Goal: Task Accomplishment & Management: Manage account settings

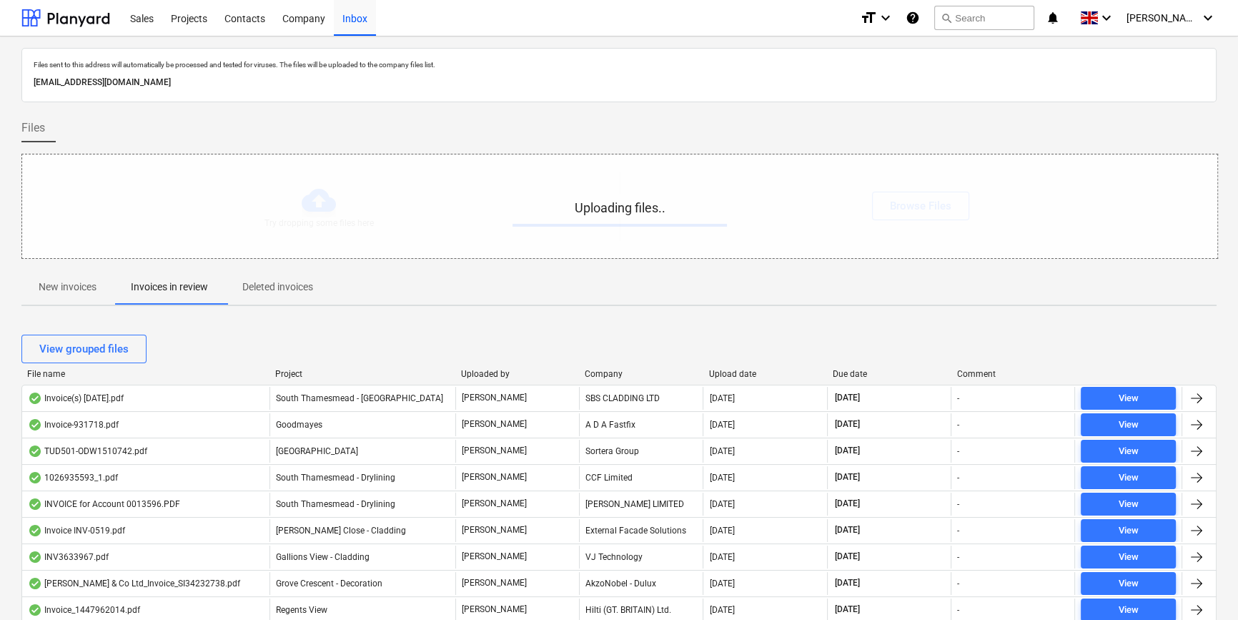
click at [62, 285] on p "New invoices" at bounding box center [68, 287] width 58 height 15
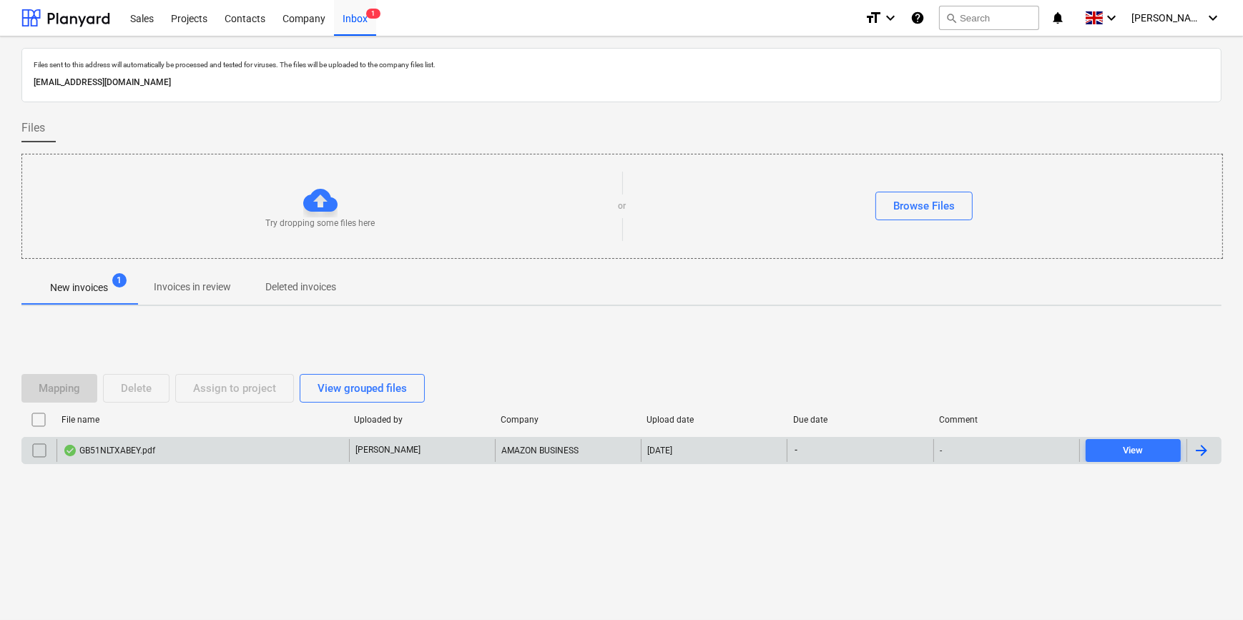
click at [190, 443] on div "GB51NLTXABEY.pdf" at bounding box center [202, 450] width 292 height 23
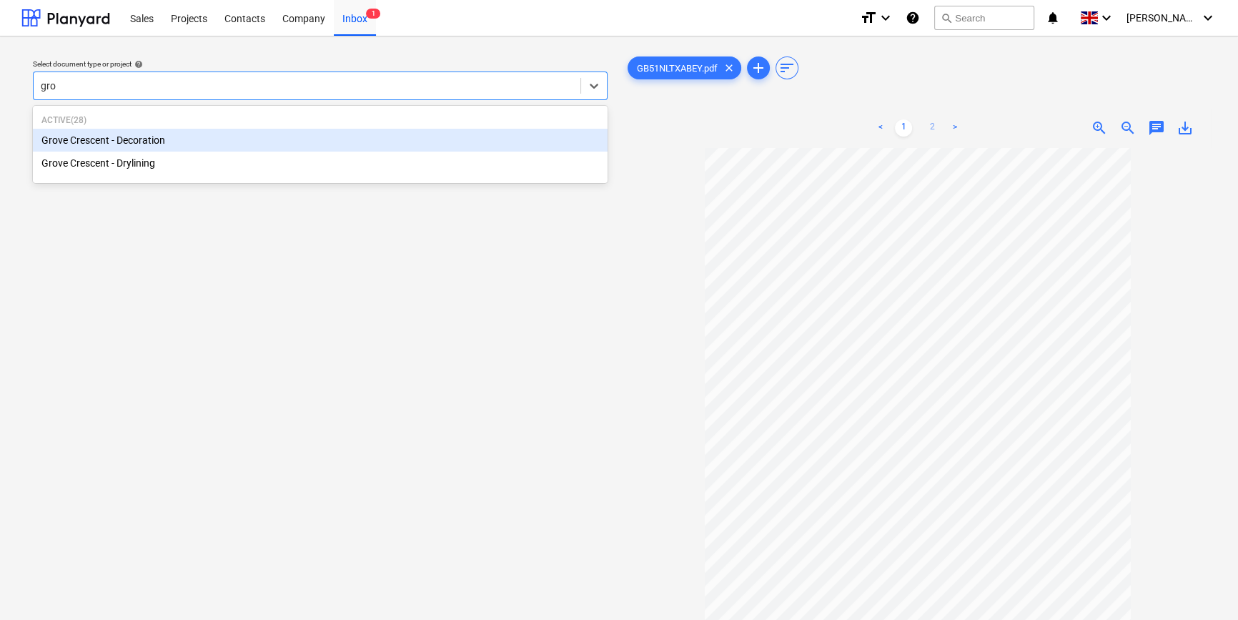
type input "gro"
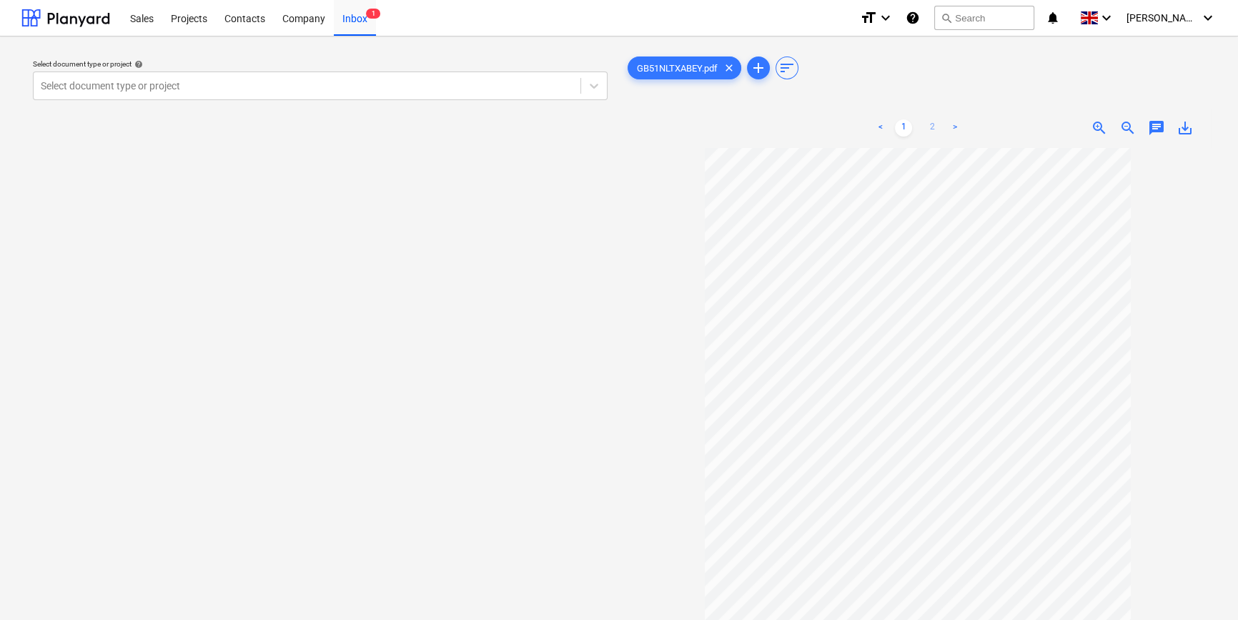
click at [934, 122] on link "2" at bounding box center [932, 127] width 17 height 17
click at [209, 89] on div at bounding box center [307, 86] width 533 height 14
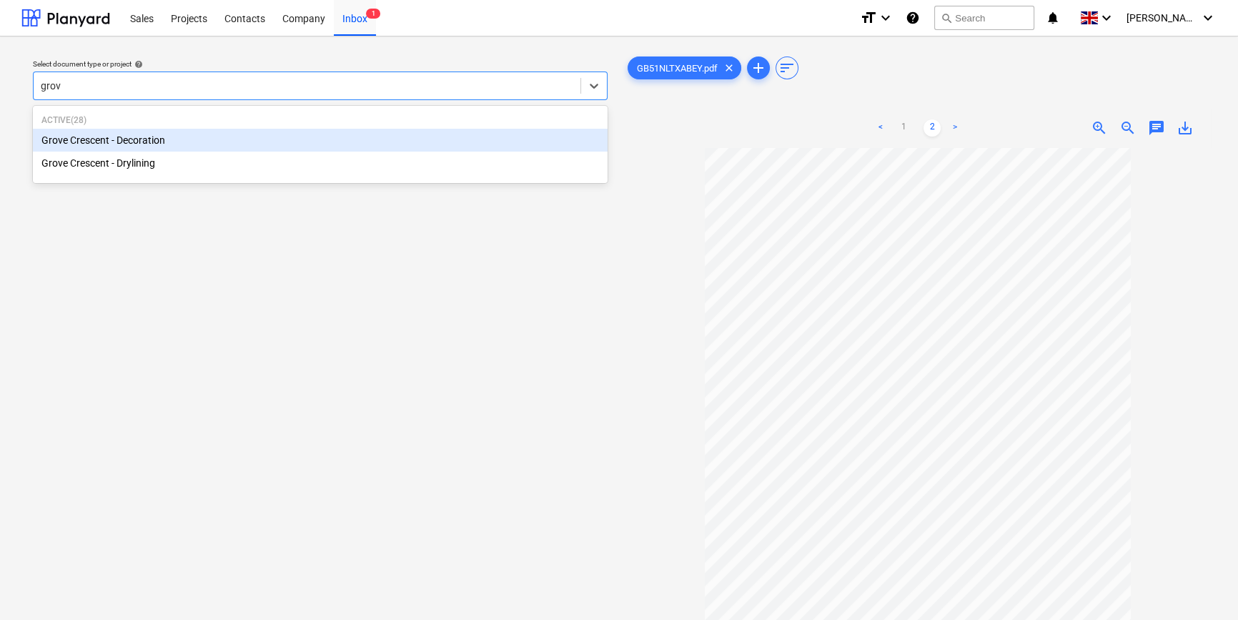
type input "grove"
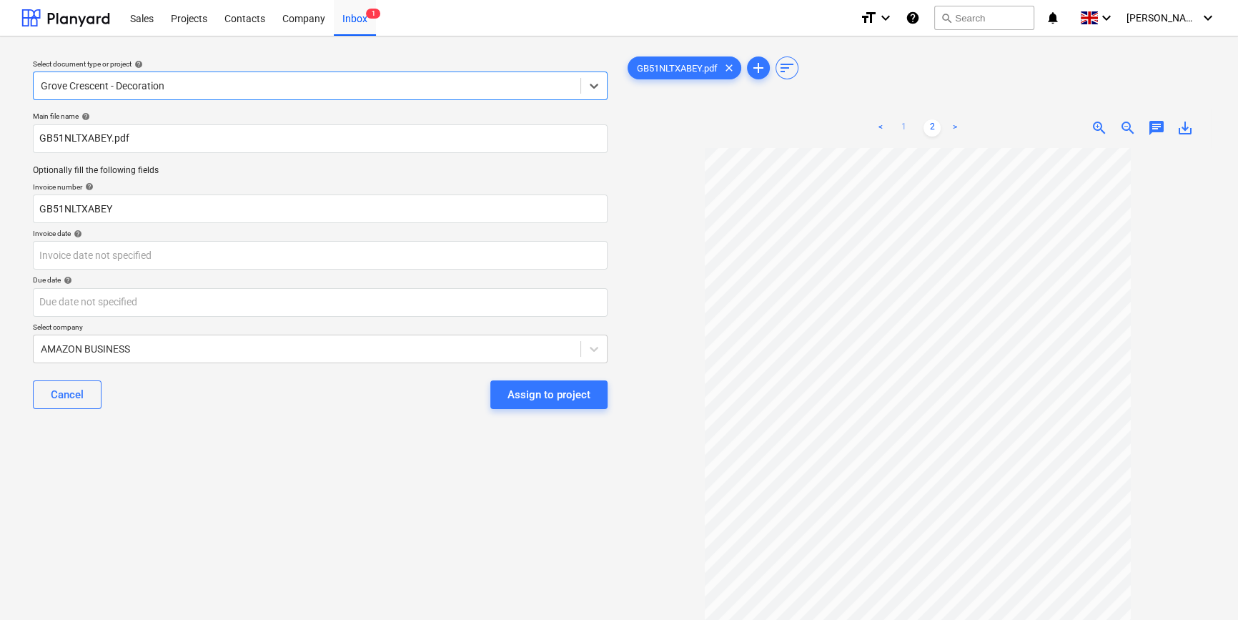
click at [908, 121] on link "1" at bounding box center [903, 127] width 17 height 17
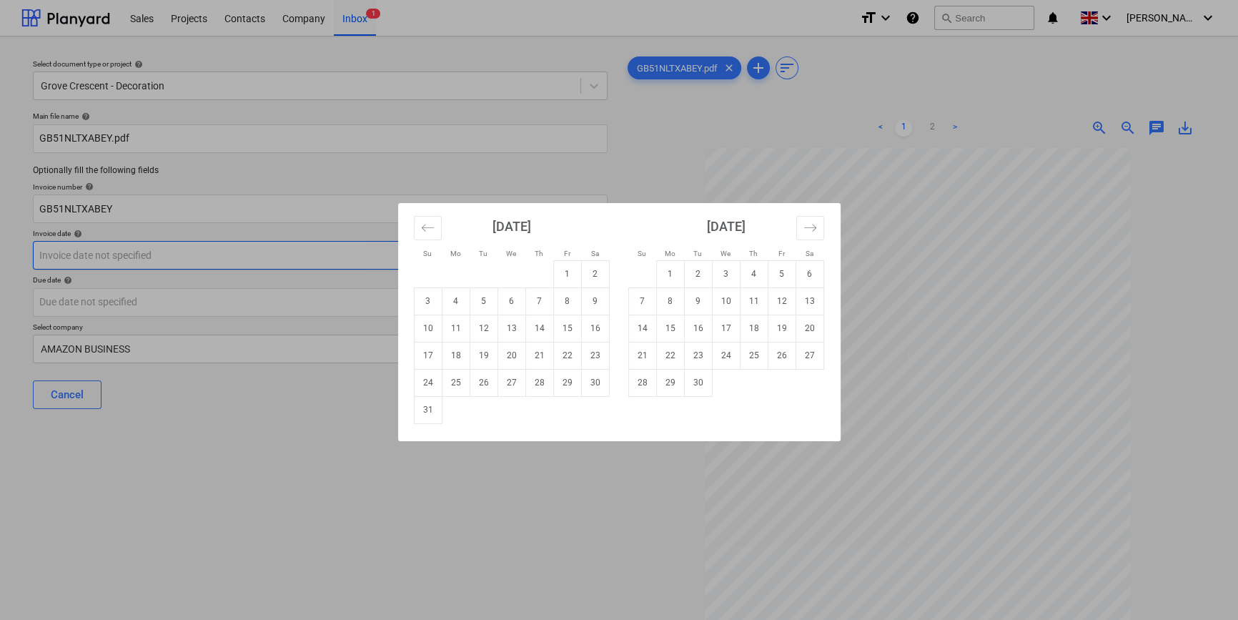
click at [379, 250] on body "Sales Projects Contacts Company Inbox 1 format_size keyboard_arrow_down help se…" at bounding box center [619, 310] width 1238 height 620
click at [563, 296] on td "8" at bounding box center [567, 300] width 28 height 27
type input "[DATE]"
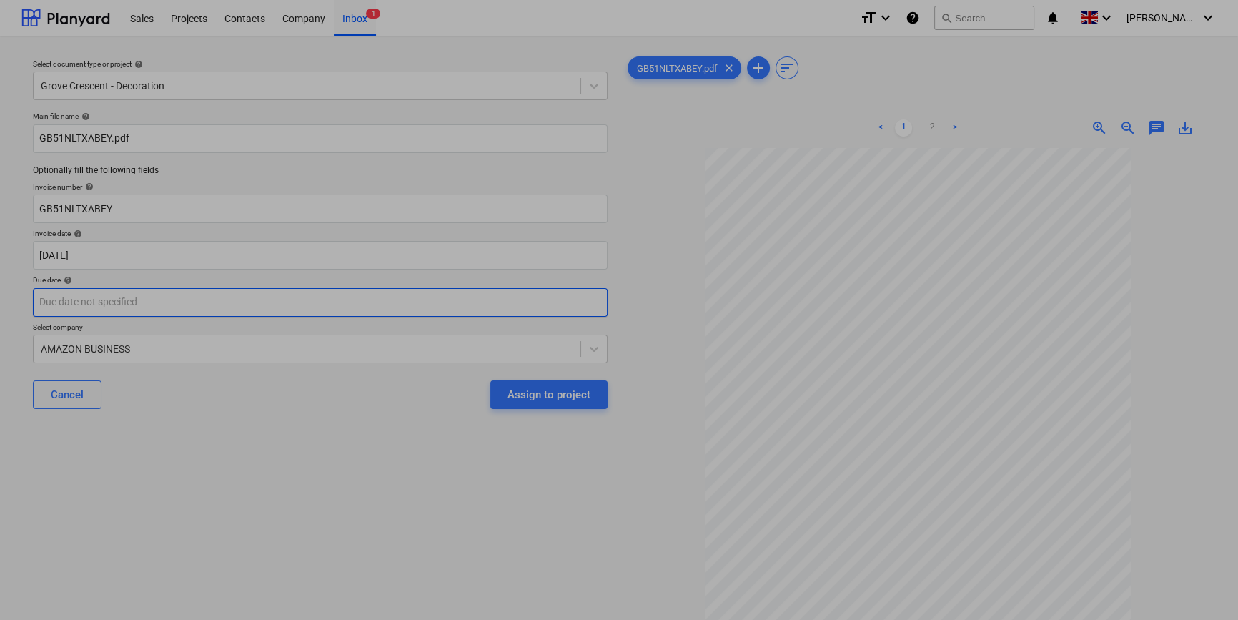
click at [360, 303] on body "Sales Projects Contacts Company Inbox 1 format_size keyboard_arrow_down help se…" at bounding box center [619, 310] width 1238 height 620
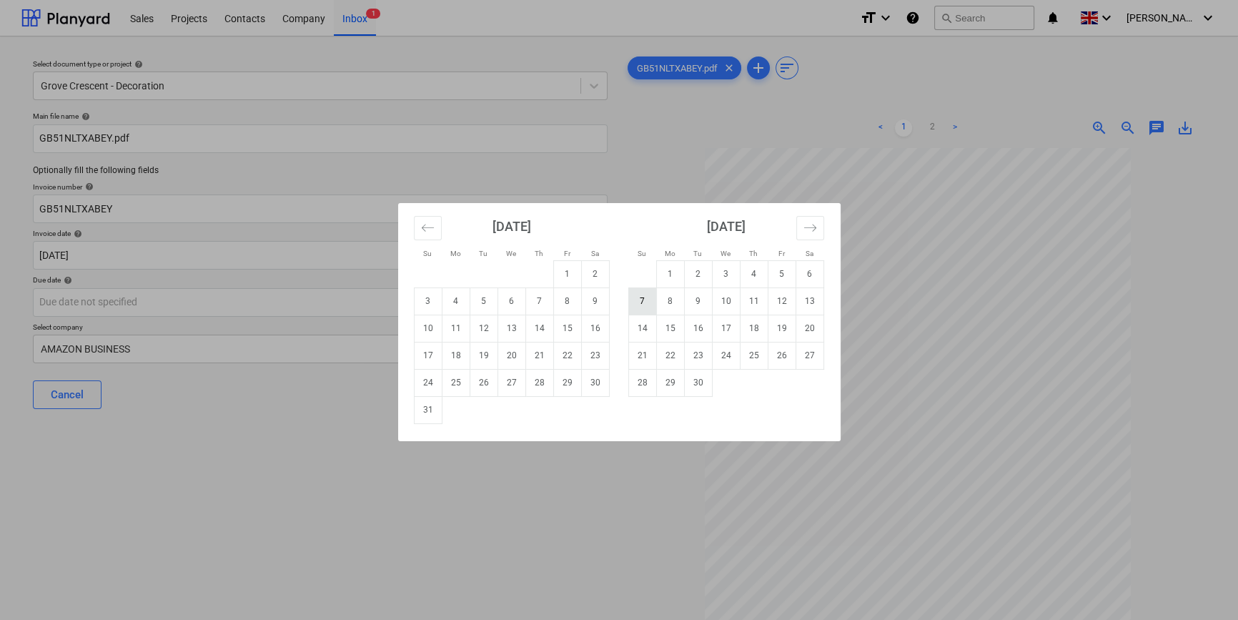
click at [643, 299] on td "7" at bounding box center [642, 300] width 28 height 27
type input "[DATE]"
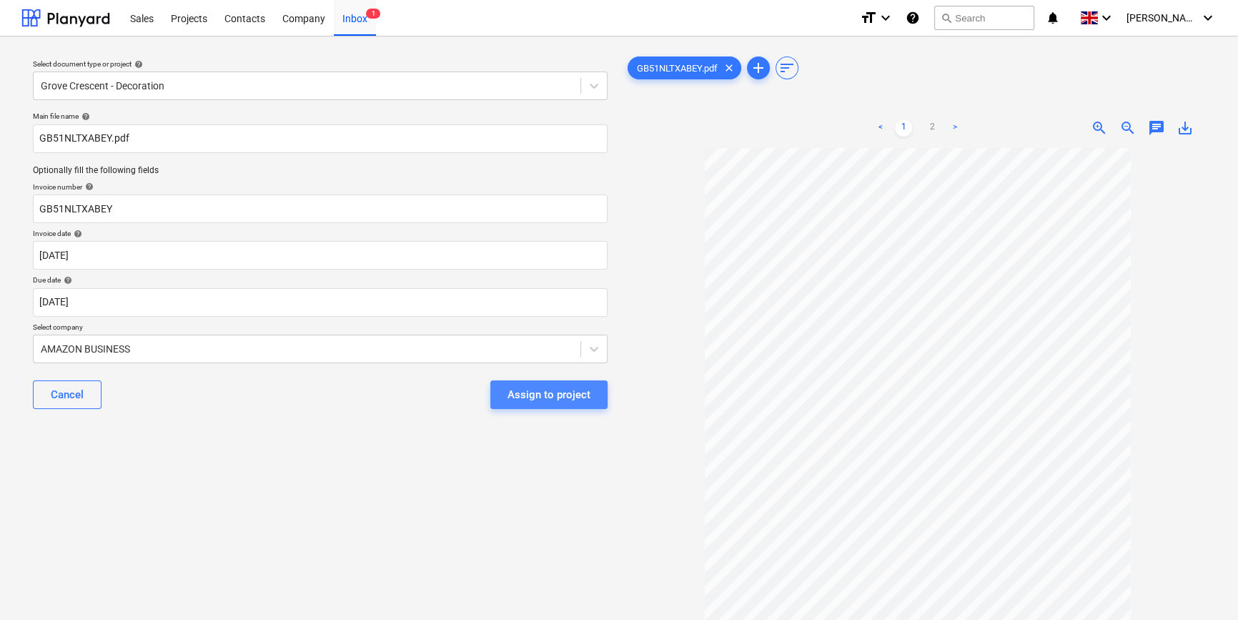
click at [535, 400] on div "Assign to project" at bounding box center [549, 394] width 83 height 19
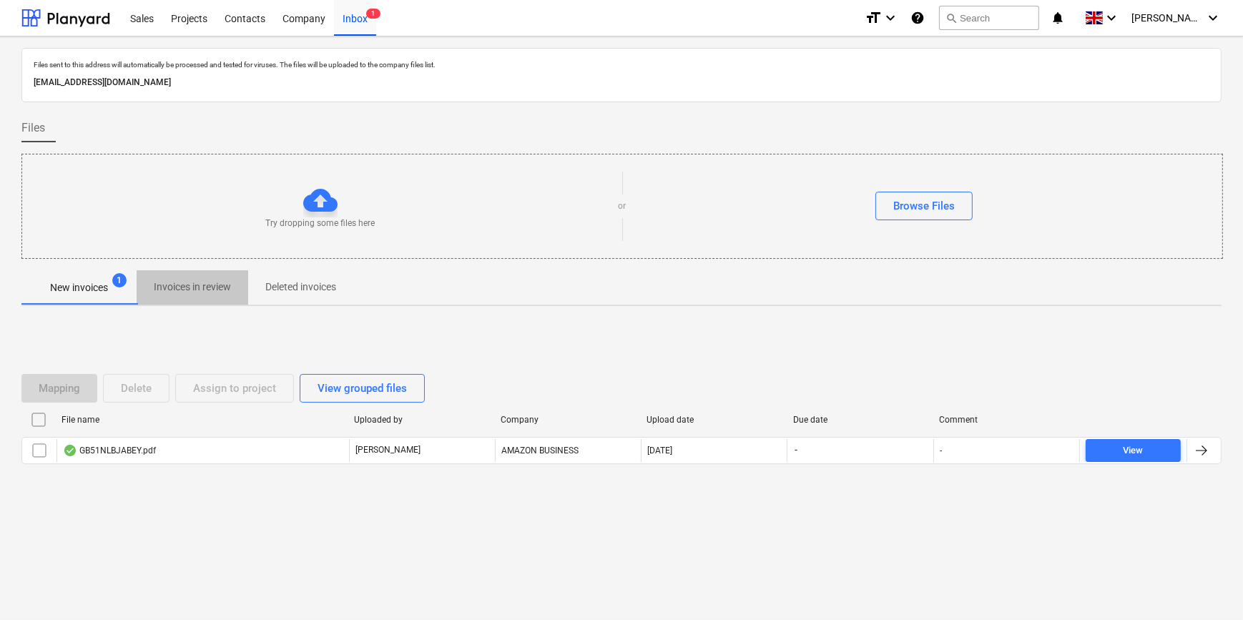
click at [202, 281] on p "Invoices in review" at bounding box center [192, 287] width 77 height 15
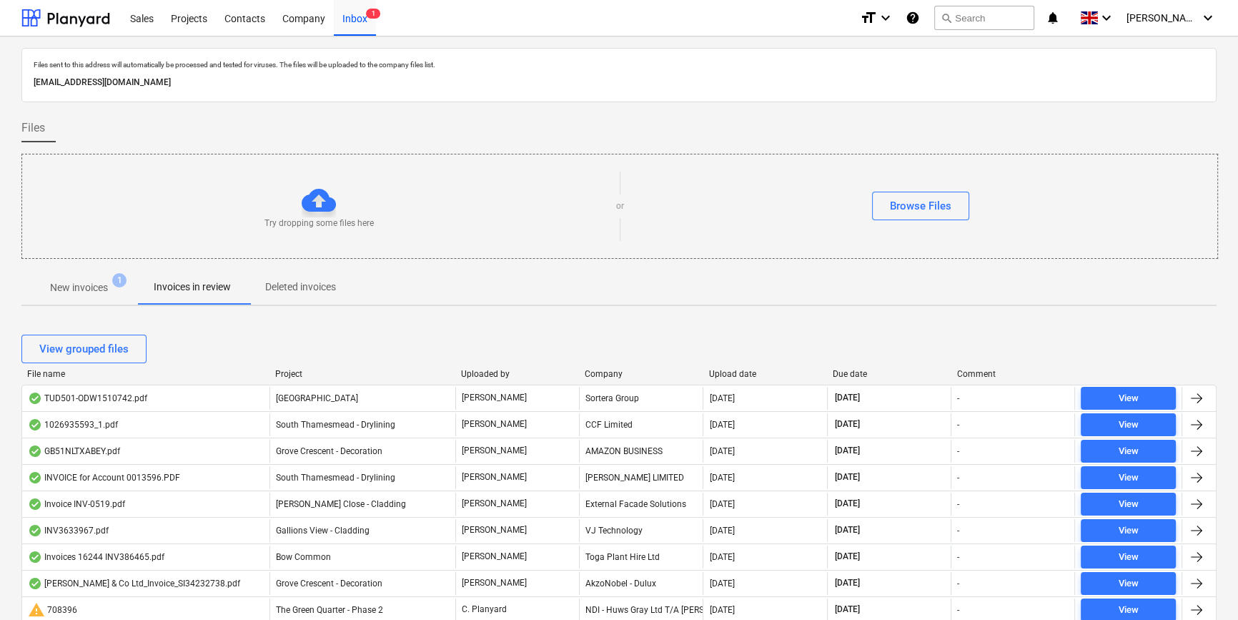
click at [89, 292] on p "New invoices" at bounding box center [79, 287] width 58 height 15
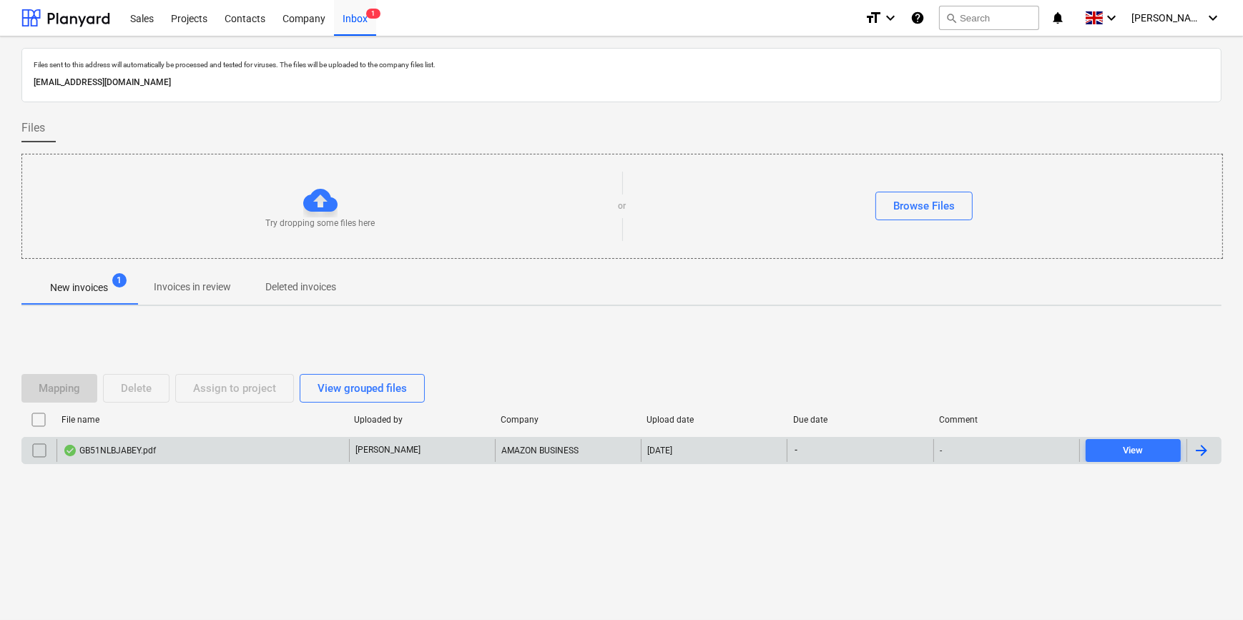
click at [252, 446] on div "GB51NLBJABEY.pdf" at bounding box center [202, 450] width 292 height 23
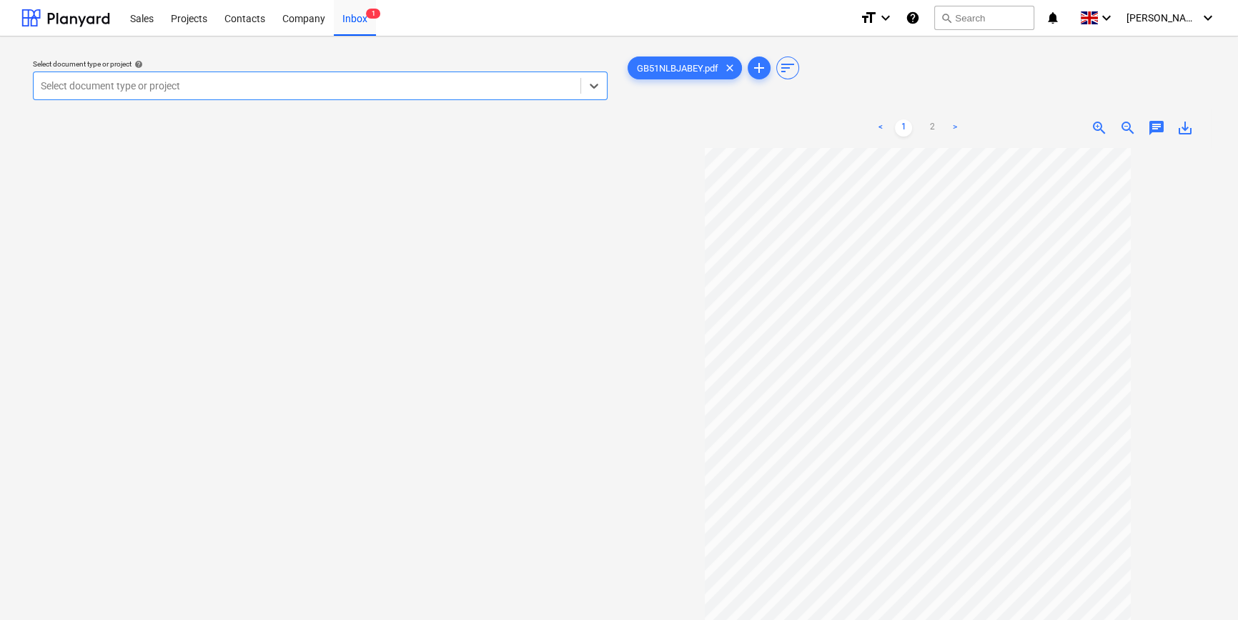
scroll to position [24, 0]
click at [380, 86] on div at bounding box center [307, 86] width 533 height 14
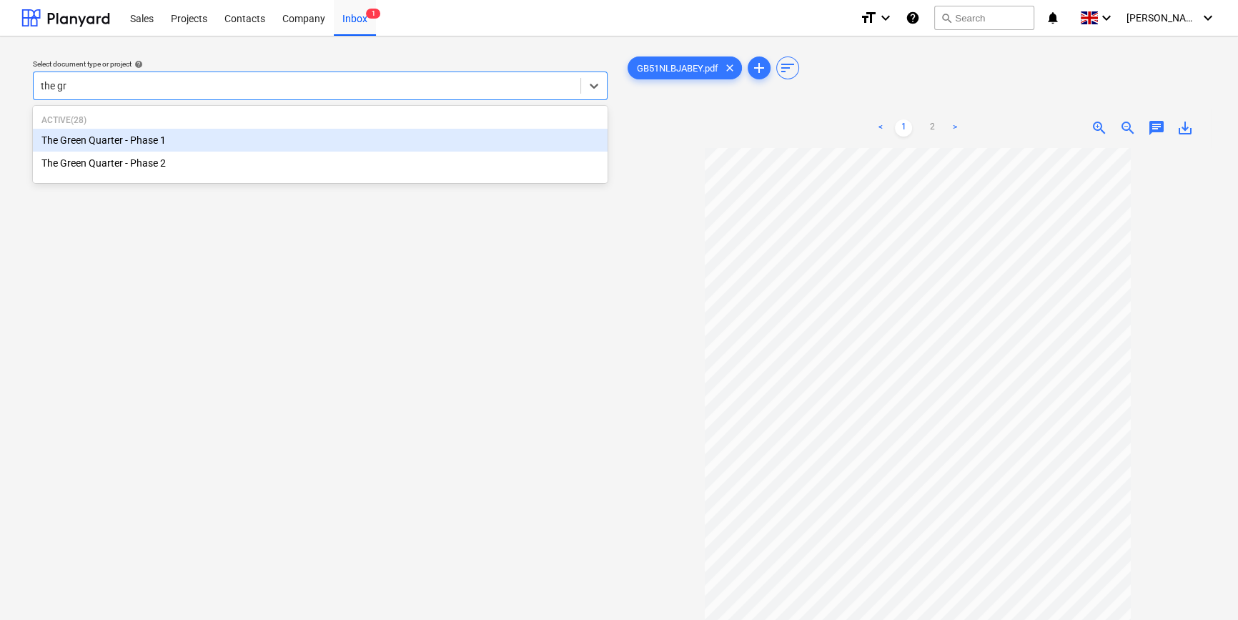
type input "the gre"
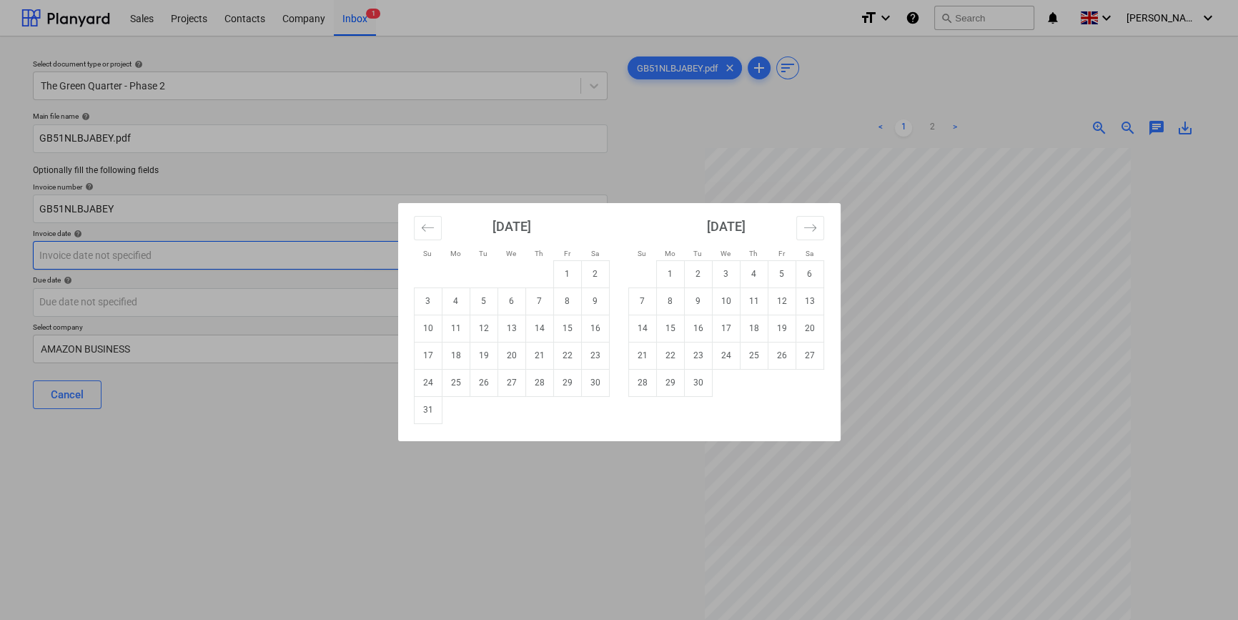
click at [327, 264] on body "Sales Projects Contacts Company Inbox 1 format_size keyboard_arrow_down help se…" at bounding box center [619, 310] width 1238 height 620
click at [574, 300] on td "8" at bounding box center [567, 300] width 28 height 27
type input "[DATE]"
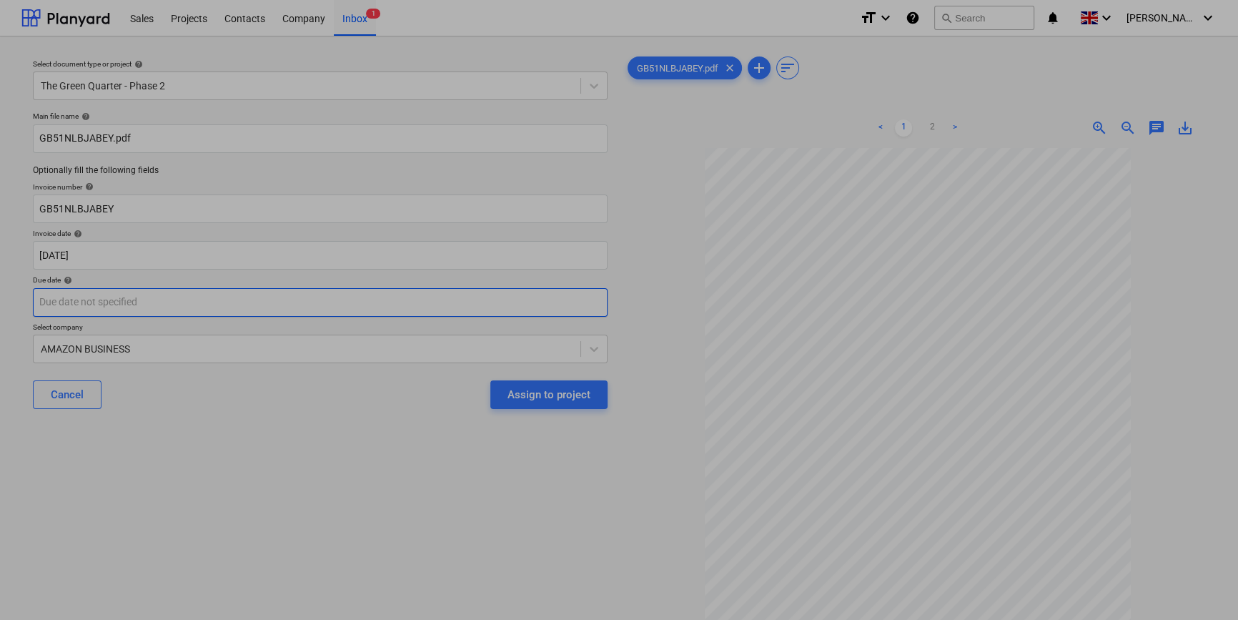
click at [482, 301] on body "Sales Projects Contacts Company Inbox 1 format_size keyboard_arrow_down help se…" at bounding box center [619, 310] width 1238 height 620
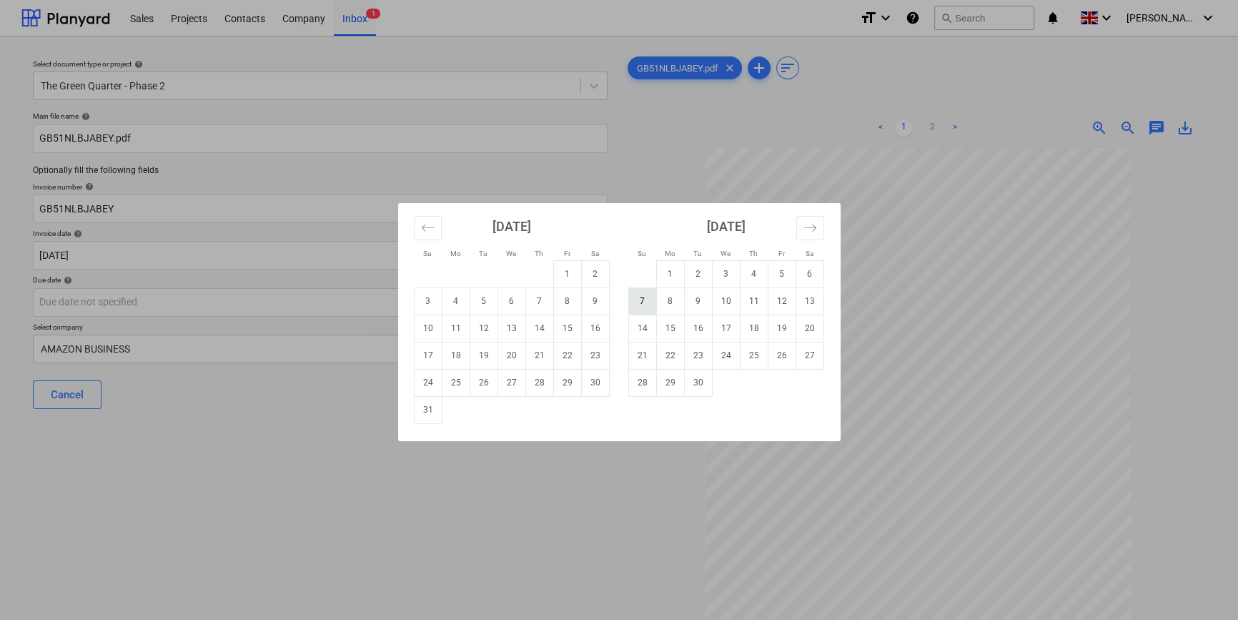
click at [647, 296] on td "7" at bounding box center [642, 300] width 28 height 27
type input "[DATE]"
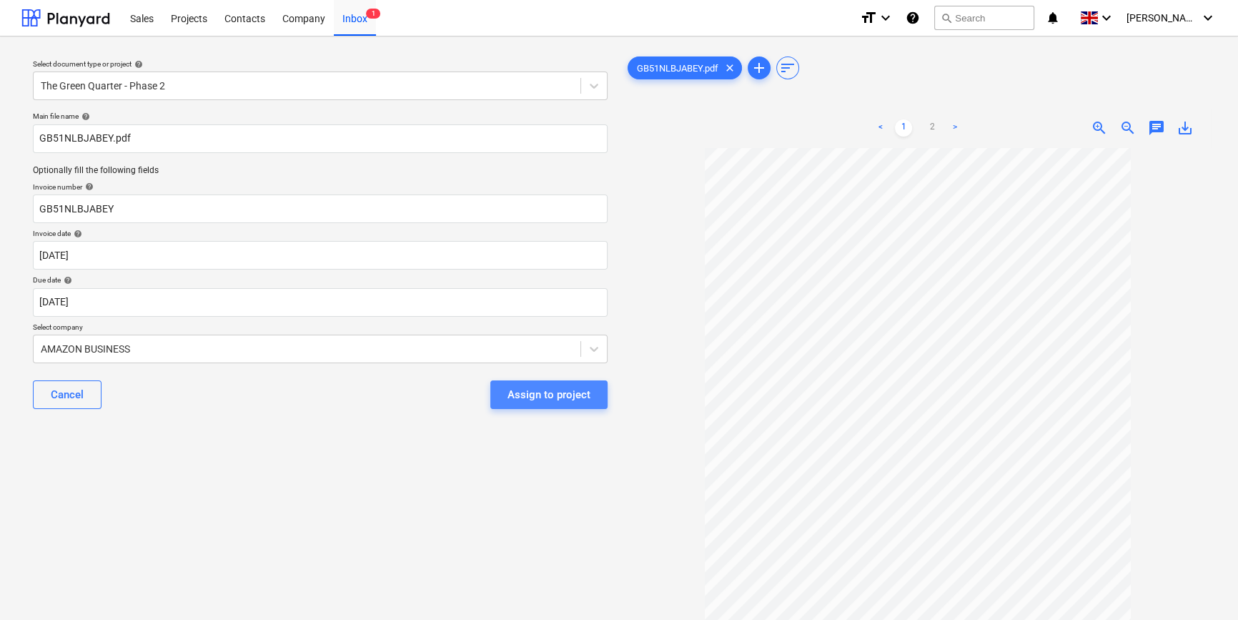
click at [564, 392] on div "Assign to project" at bounding box center [549, 394] width 83 height 19
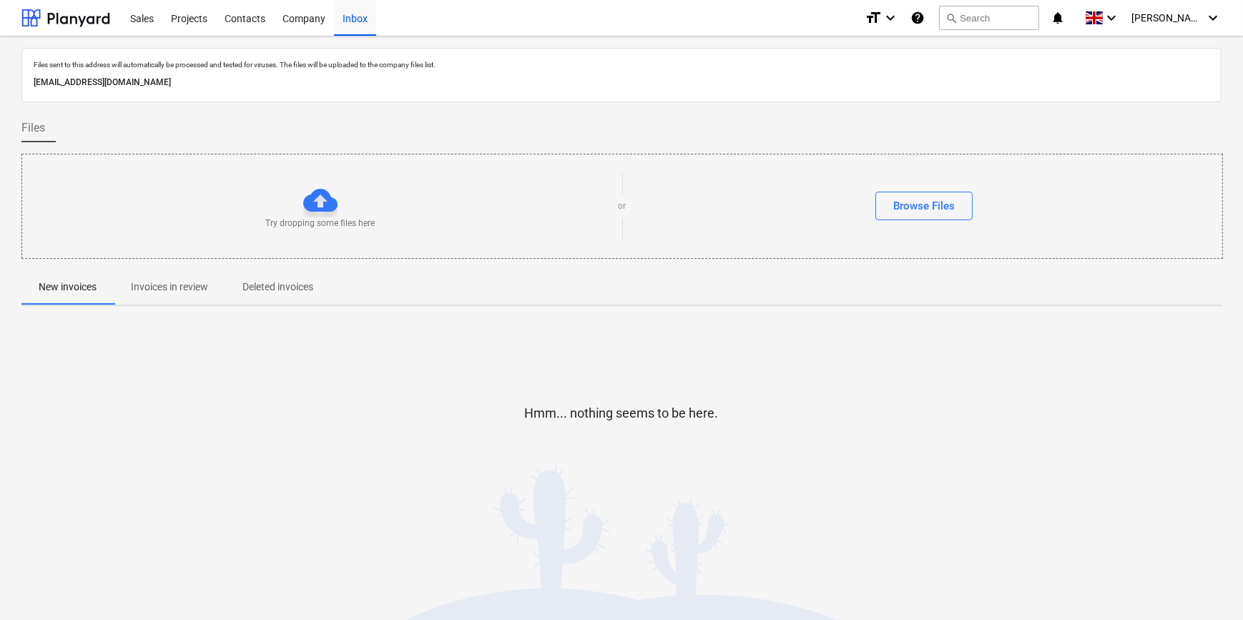
click at [171, 280] on p "Invoices in review" at bounding box center [169, 287] width 77 height 15
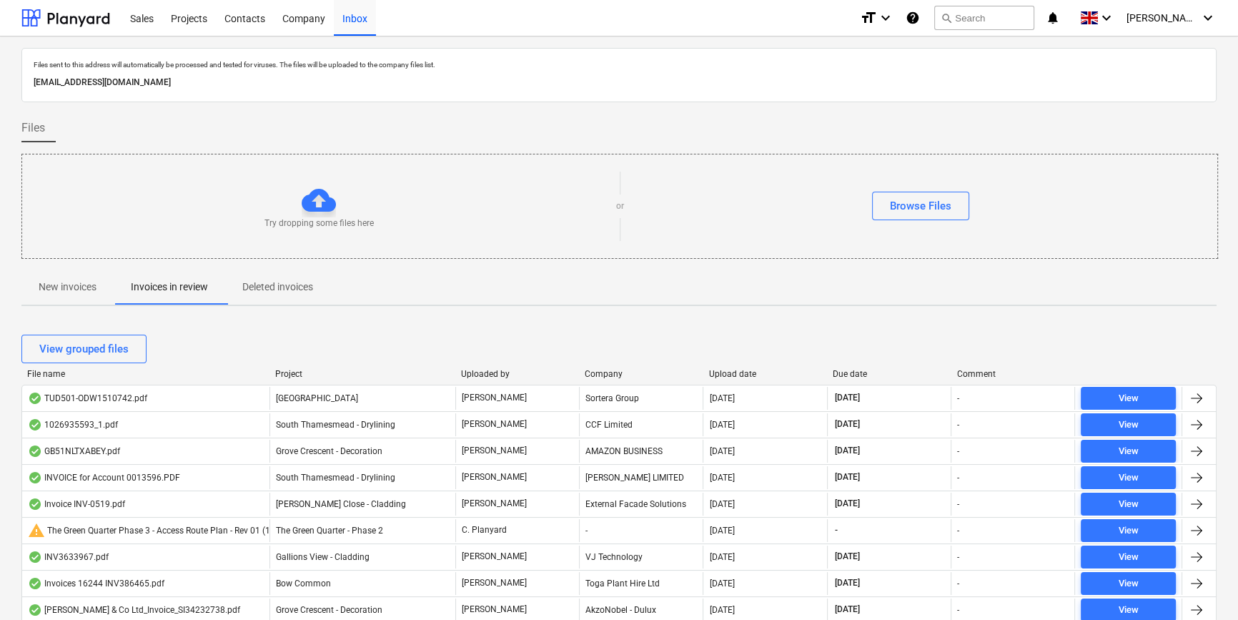
click at [600, 375] on div "Company" at bounding box center [641, 374] width 112 height 10
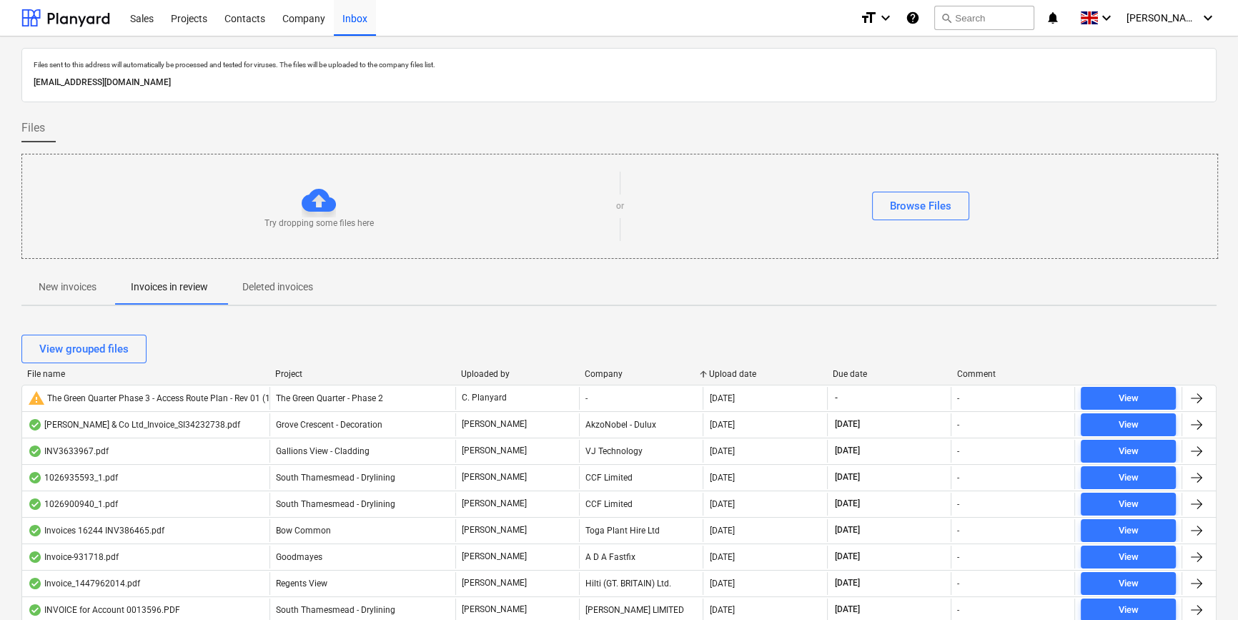
click at [617, 370] on div "Company" at bounding box center [641, 374] width 112 height 10
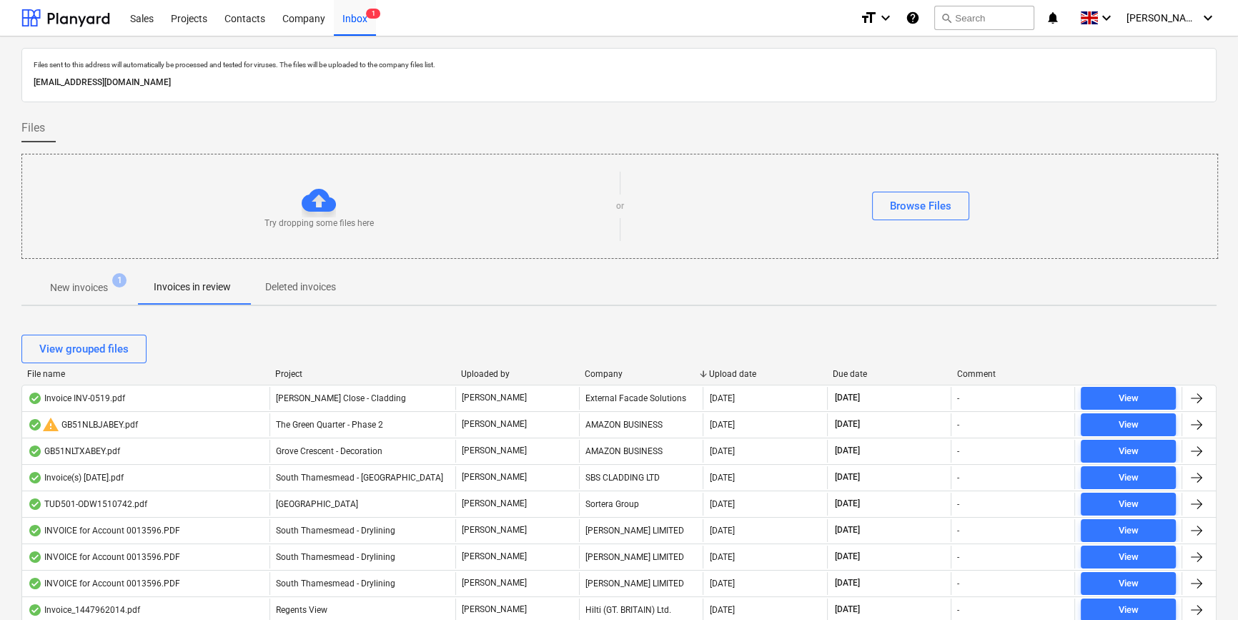
click at [626, 367] on div "View grouped files" at bounding box center [618, 349] width 1195 height 40
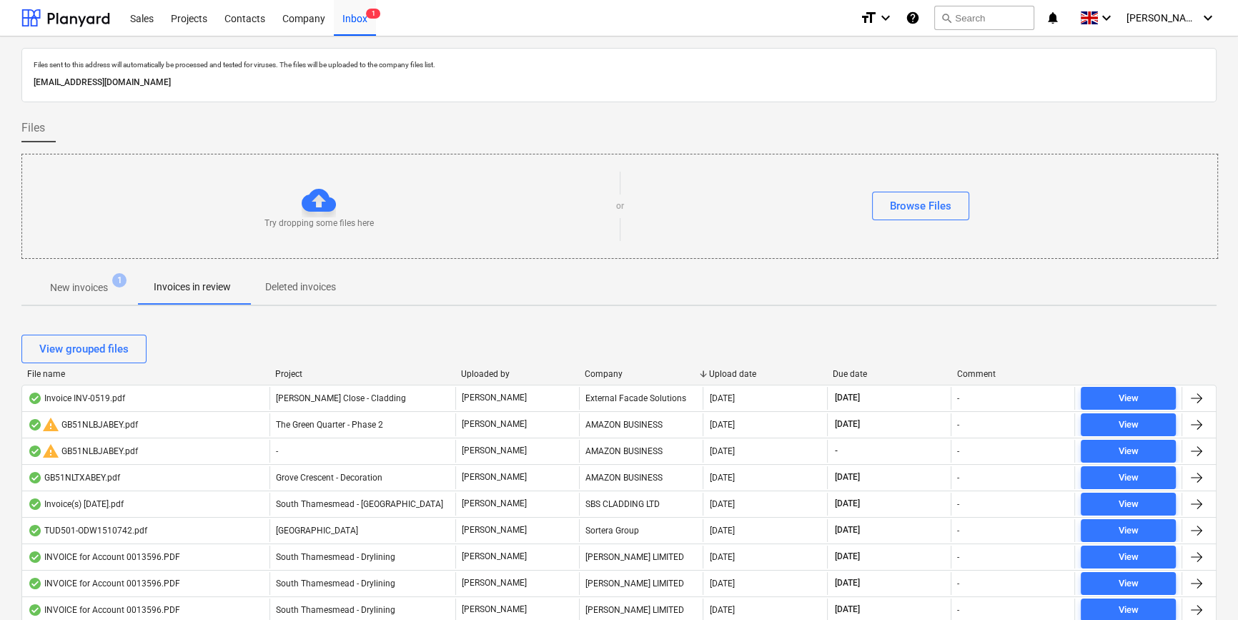
click at [621, 372] on div "Company" at bounding box center [641, 374] width 112 height 10
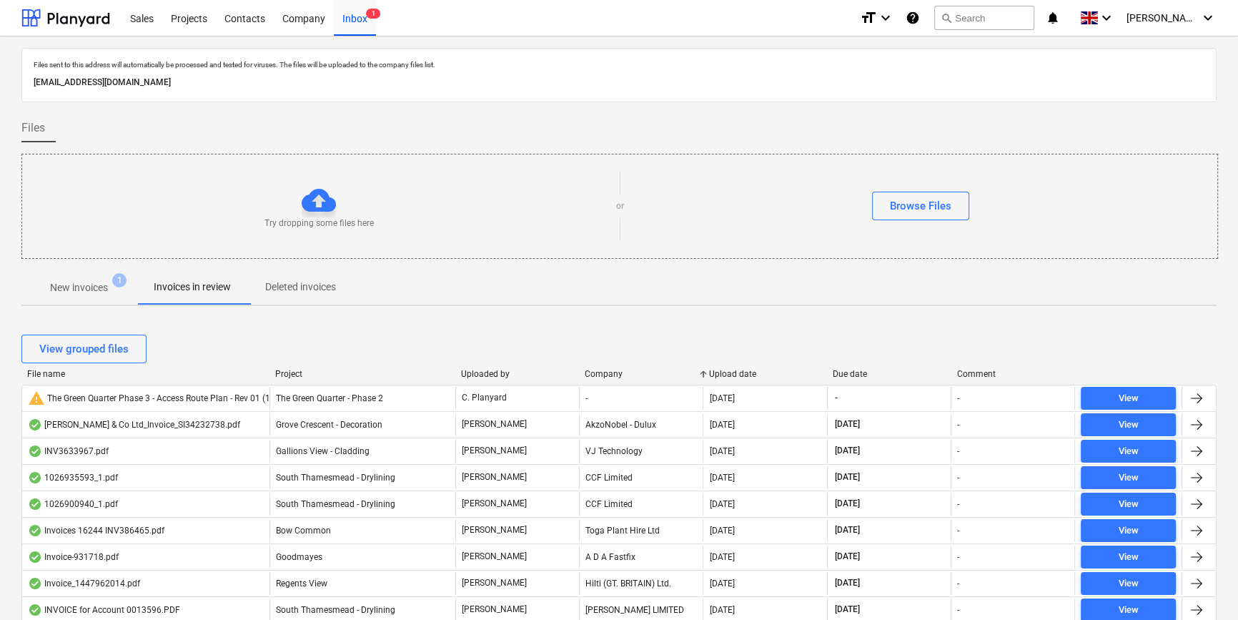
click at [621, 372] on div "Company" at bounding box center [641, 374] width 112 height 10
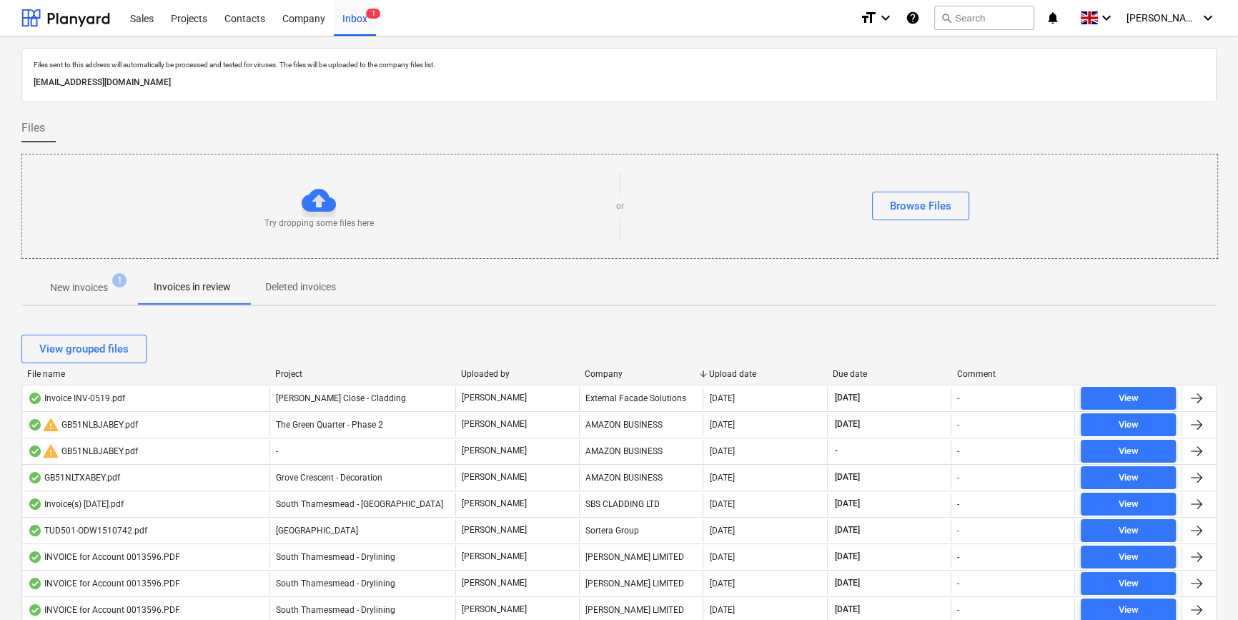
click at [82, 284] on p "New invoices" at bounding box center [79, 287] width 58 height 15
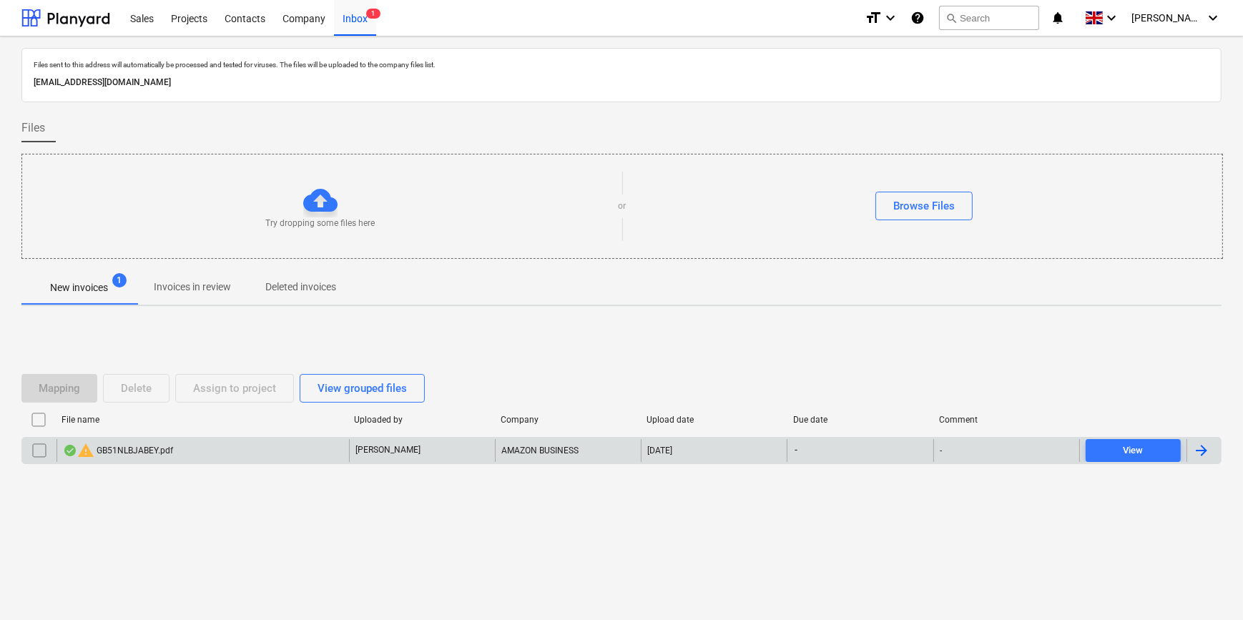
click at [37, 450] on input "checkbox" at bounding box center [39, 450] width 23 height 23
click at [31, 445] on input "checkbox" at bounding box center [39, 450] width 23 height 23
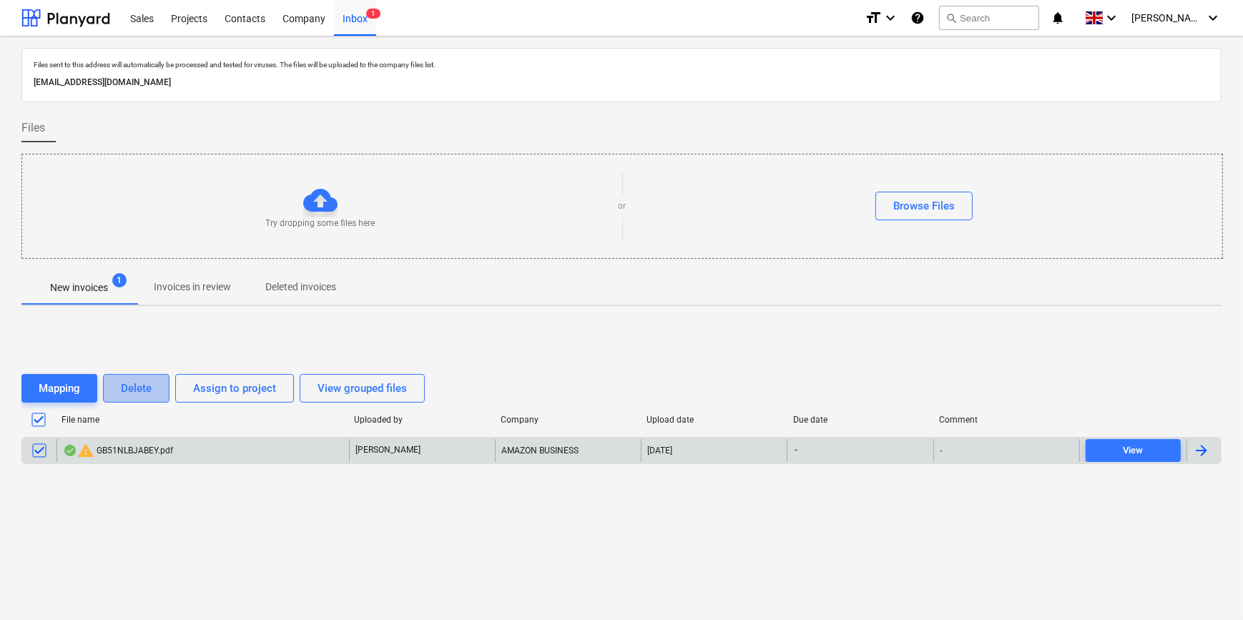
click at [124, 386] on div "Delete" at bounding box center [136, 388] width 31 height 19
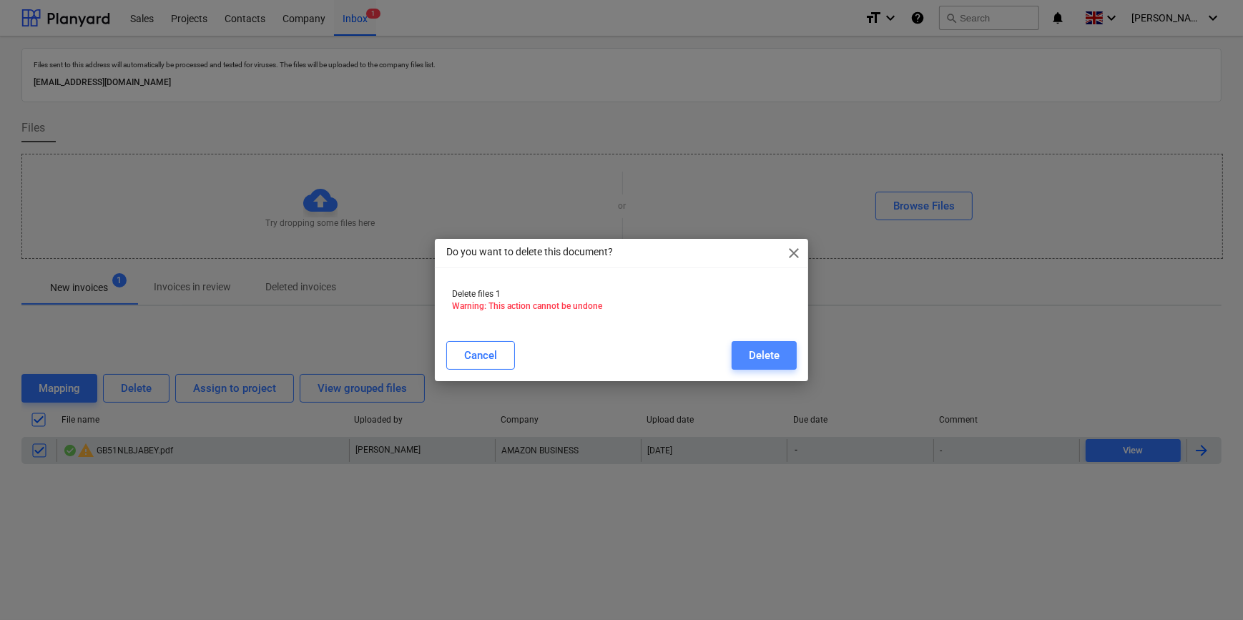
click at [746, 353] on button "Delete" at bounding box center [763, 355] width 65 height 29
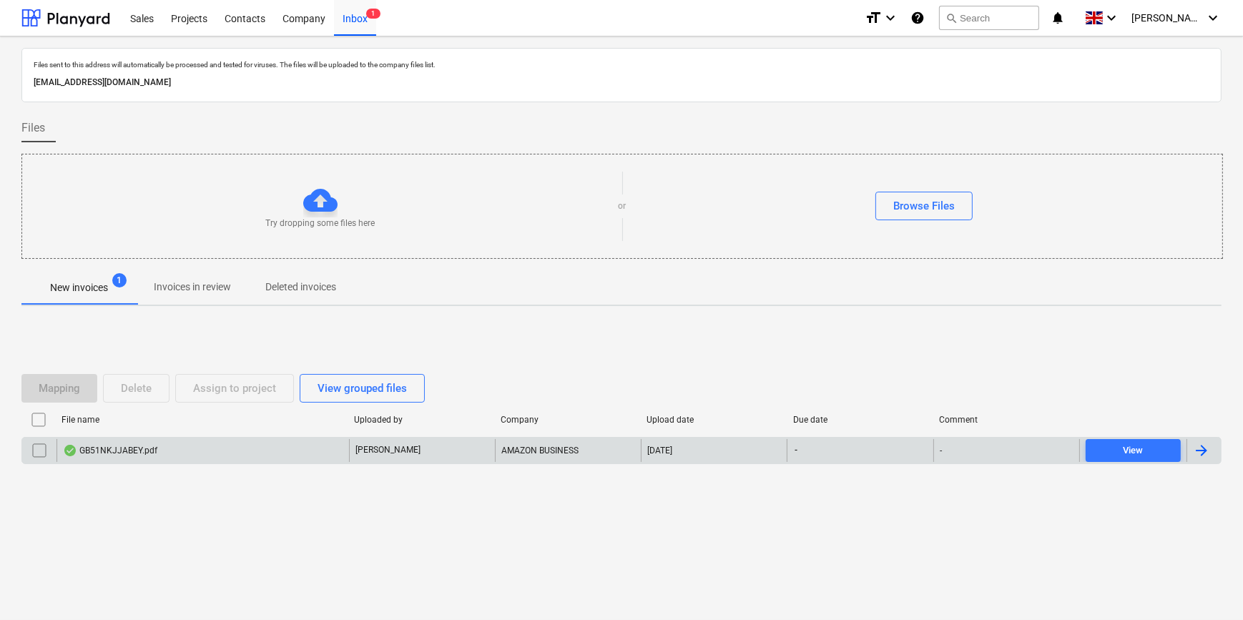
click at [106, 449] on div "GB51NKJJABEY.pdf" at bounding box center [110, 450] width 94 height 11
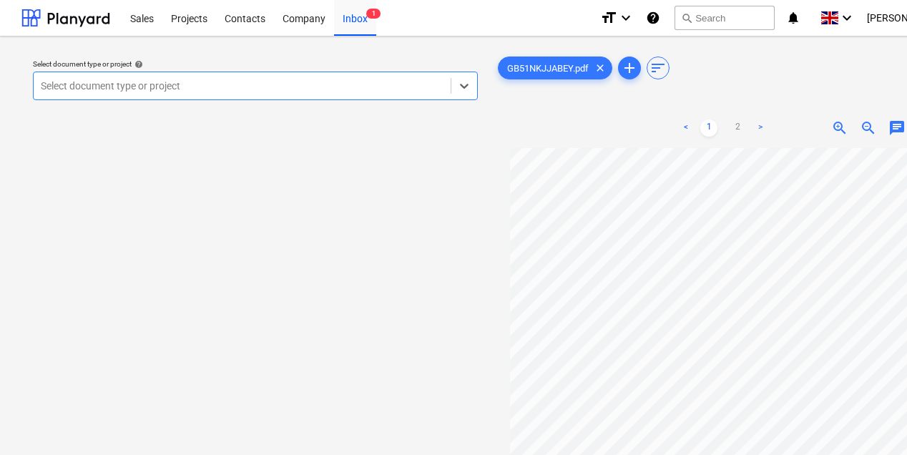
scroll to position [124, 0]
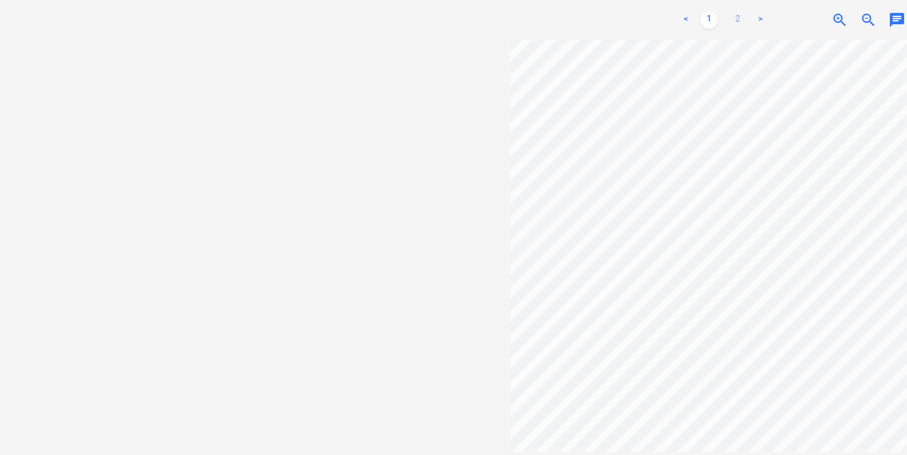
click at [735, 16] on link "2" at bounding box center [737, 19] width 17 height 17
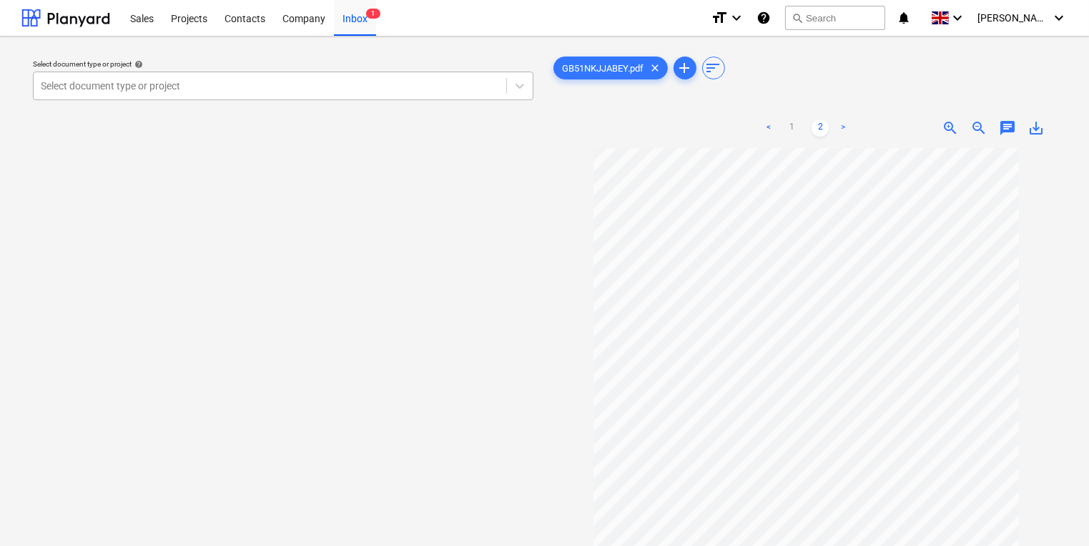
click at [230, 88] on div at bounding box center [270, 86] width 458 height 14
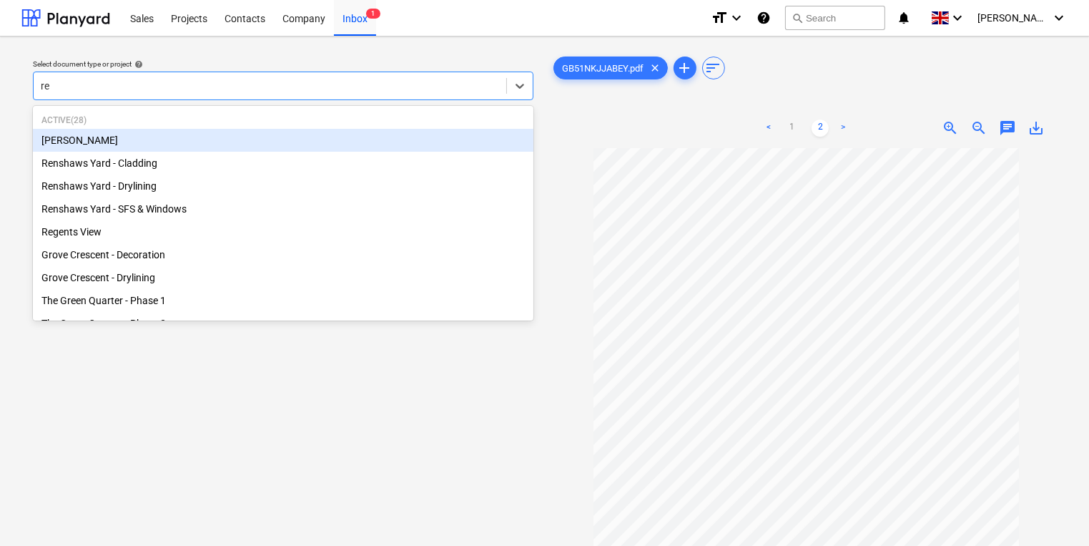
type input "ren"
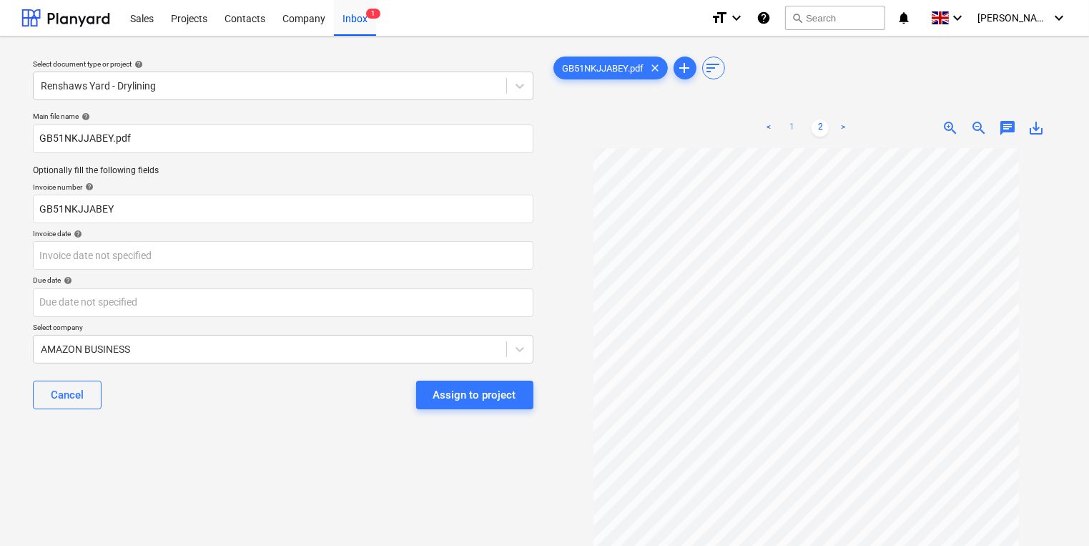
click at [794, 126] on link "1" at bounding box center [791, 127] width 17 height 17
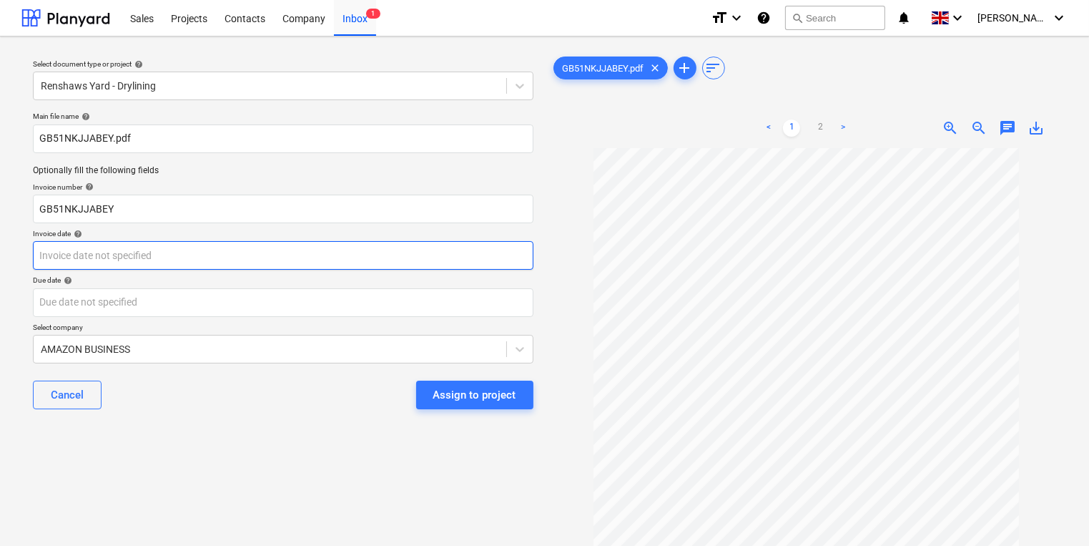
click at [153, 255] on body "Sales Projects Contacts Company Inbox 1 format_size keyboard_arrow_down help se…" at bounding box center [544, 273] width 1089 height 546
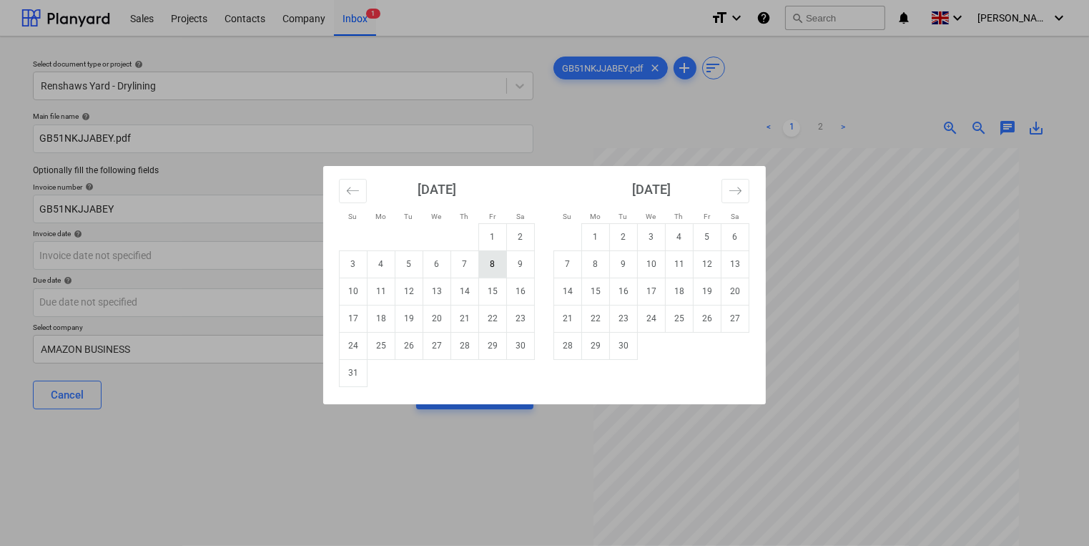
click at [488, 263] on td "8" at bounding box center [493, 263] width 28 height 27
type input "[DATE]"
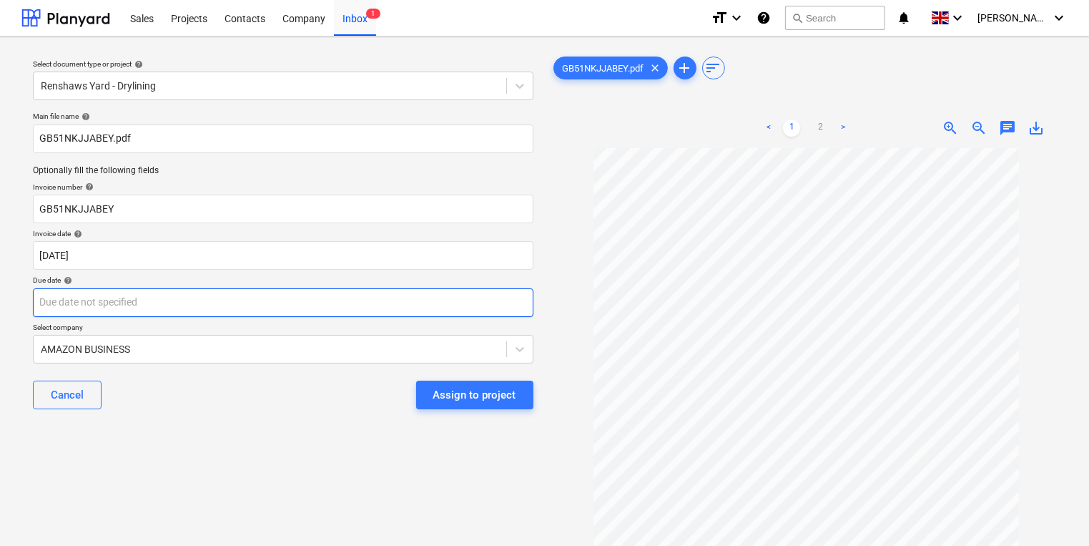
click at [426, 294] on body "Sales Projects Contacts Company Inbox 1 format_size keyboard_arrow_down help se…" at bounding box center [544, 273] width 1089 height 546
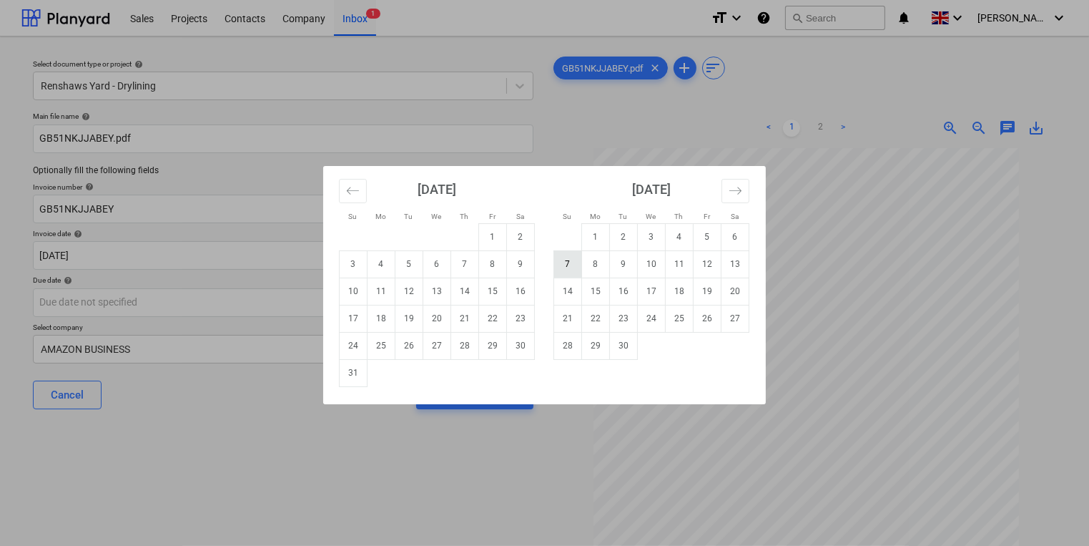
click at [564, 265] on td "7" at bounding box center [568, 263] width 28 height 27
type input "[DATE]"
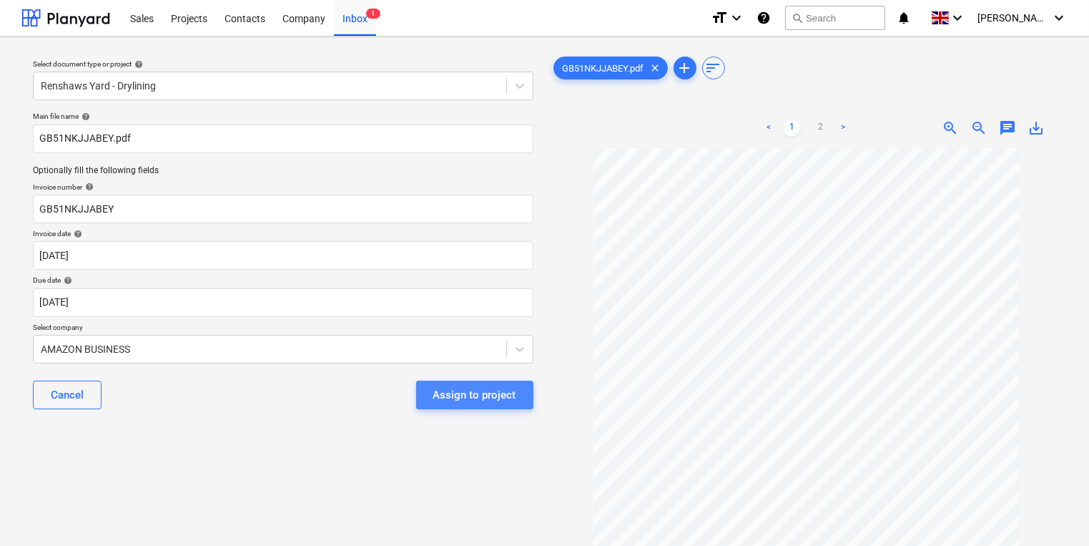
click at [480, 396] on div "Assign to project" at bounding box center [474, 394] width 83 height 19
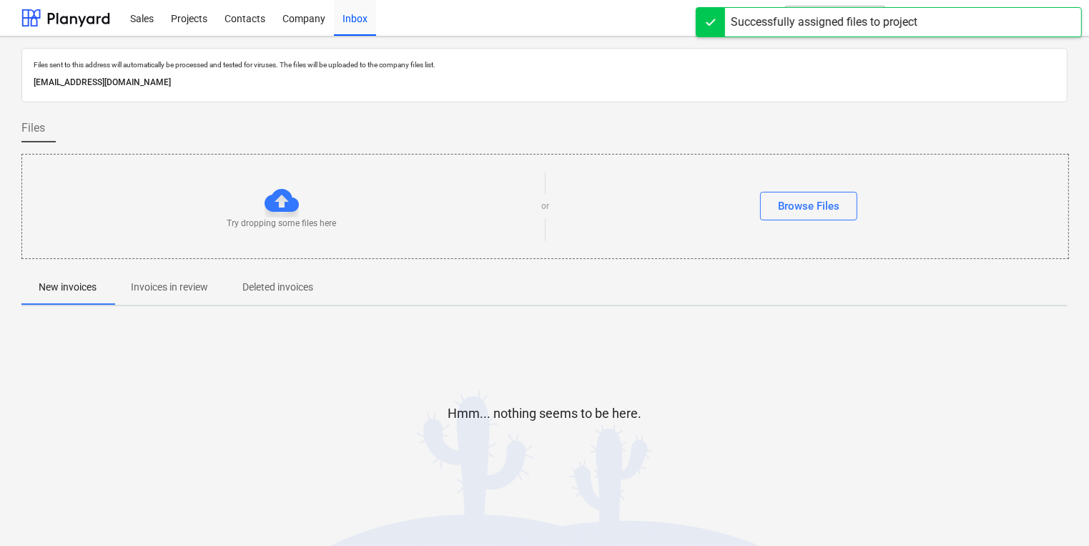
click at [189, 295] on span "Invoices in review" at bounding box center [170, 287] width 112 height 24
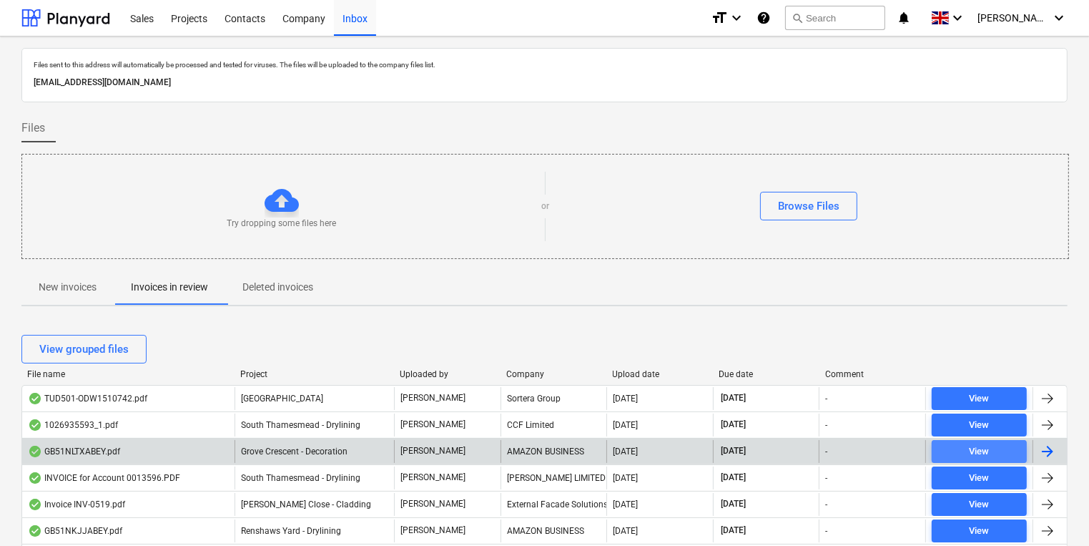
click at [958, 443] on span "View" at bounding box center [979, 451] width 84 height 16
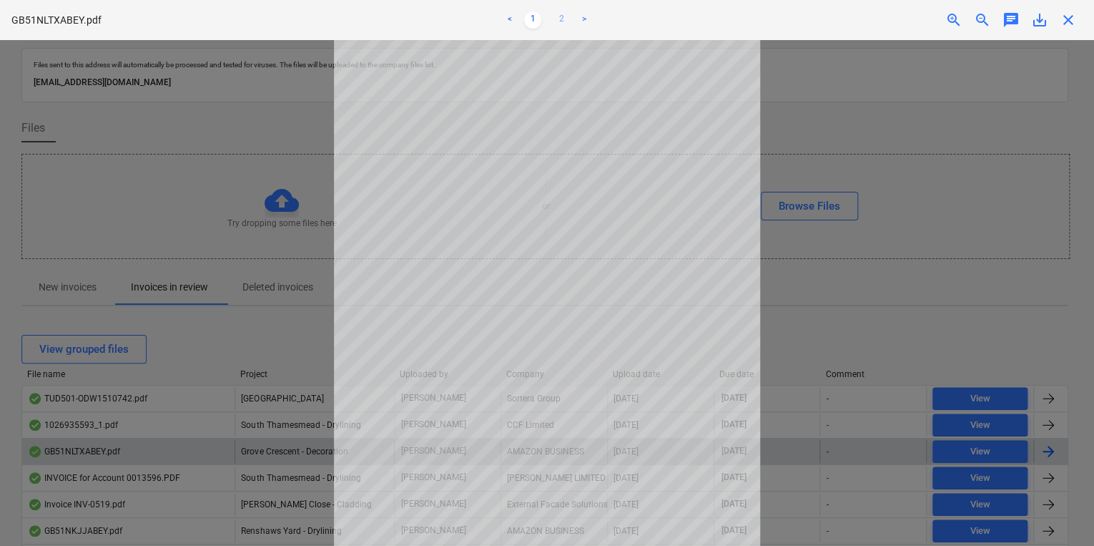
click at [565, 16] on link "2" at bounding box center [561, 19] width 17 height 17
click at [1064, 19] on span "close" at bounding box center [1068, 19] width 17 height 17
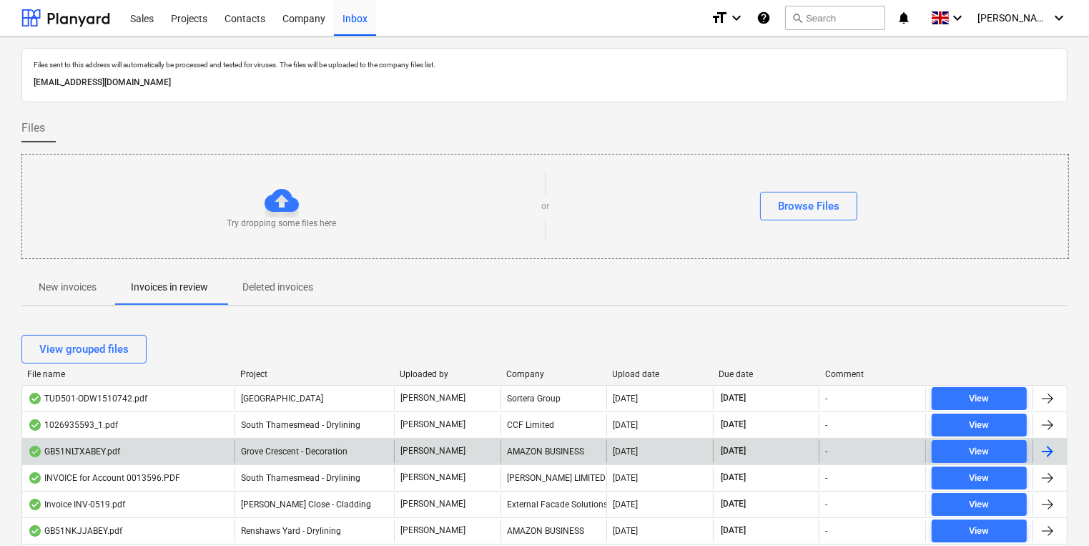
click at [528, 369] on div "Company" at bounding box center [553, 374] width 95 height 10
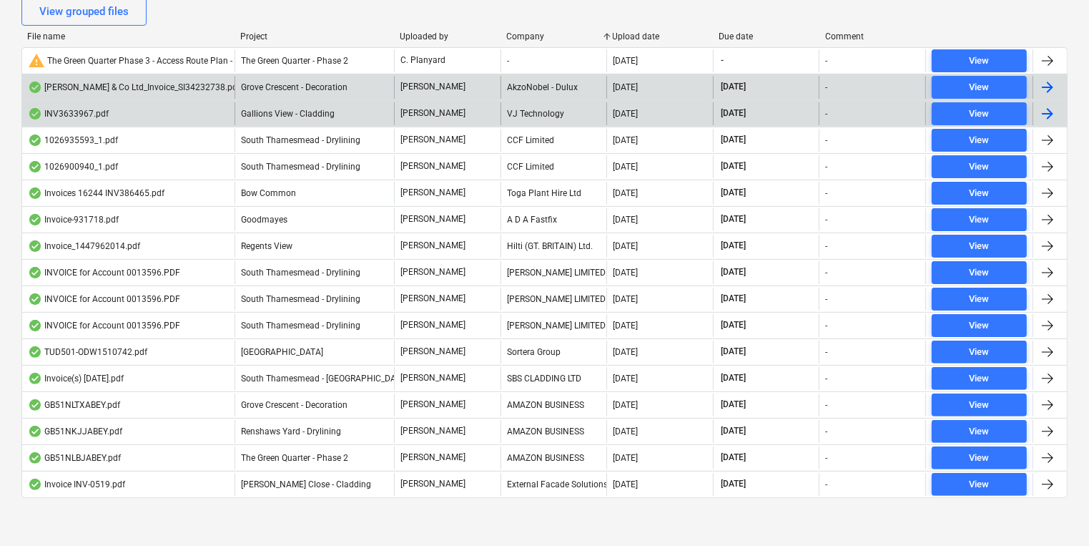
scroll to position [51, 0]
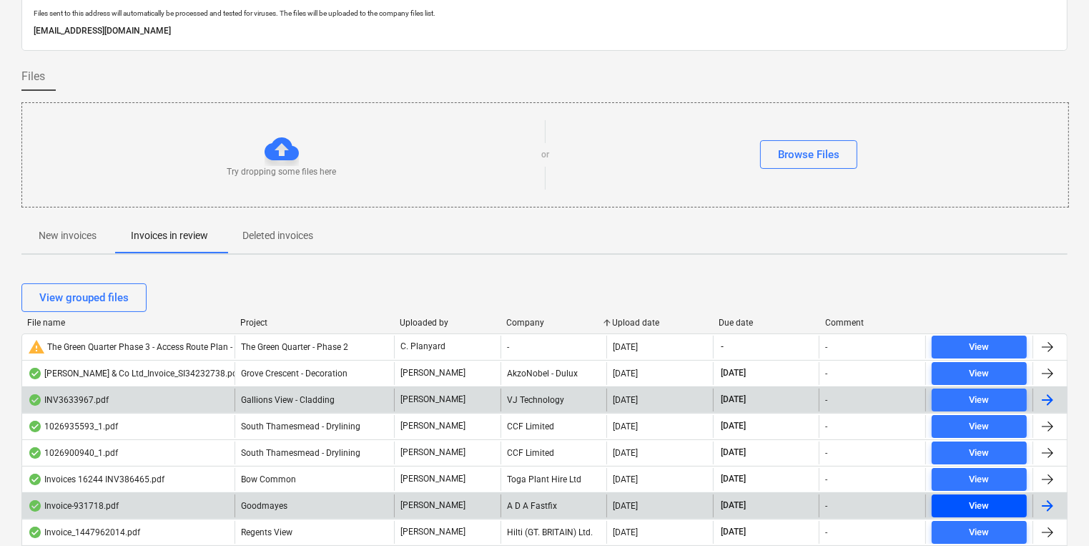
click at [976, 495] on button "View" at bounding box center [979, 505] width 95 height 23
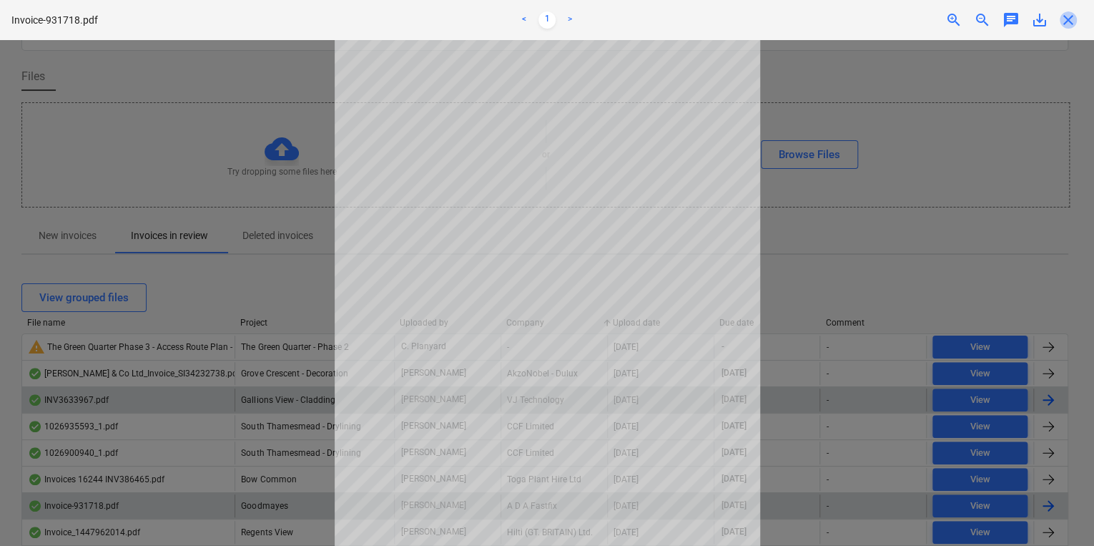
click at [1069, 14] on span "close" at bounding box center [1068, 19] width 17 height 17
